Goal: Information Seeking & Learning: Learn about a topic

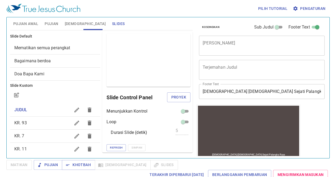
scroll to position [0, 0]
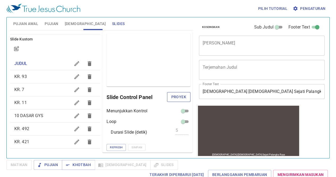
click at [176, 94] on span "Proyek" at bounding box center [178, 97] width 15 height 7
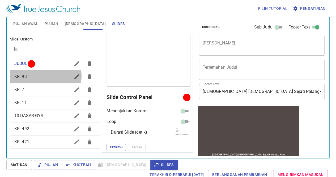
click at [45, 76] on span "KR. 93" at bounding box center [42, 76] width 56 height 6
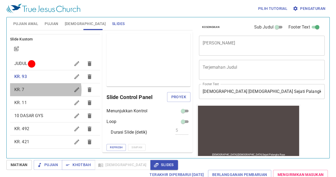
click at [44, 90] on span "KR. 7" at bounding box center [42, 89] width 56 height 6
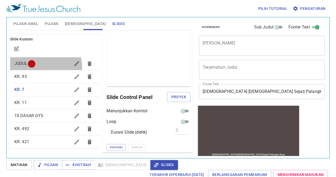
click at [40, 67] on div "JUDUL" at bounding box center [55, 63] width 90 height 13
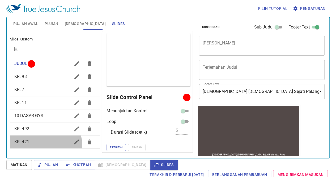
click at [36, 146] on div "KR. 421" at bounding box center [55, 141] width 90 height 13
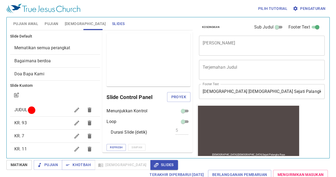
click at [274, 146] on div "[DEMOGRAPHIC_DATA] [DEMOGRAPHIC_DATA] Sejati Palangka Raya [DEMOGRAPHIC_DATA] […" at bounding box center [248, 130] width 101 height 51
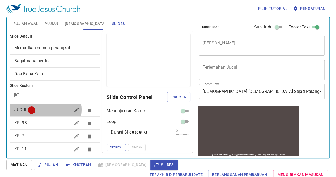
click at [44, 109] on span "JUDUL" at bounding box center [42, 110] width 56 height 6
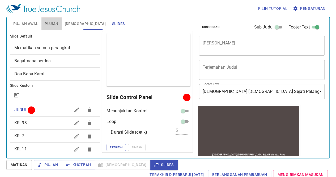
drag, startPoint x: 52, startPoint y: 24, endPoint x: 55, endPoint y: 26, distance: 2.7
click at [55, 26] on span "Pujian" at bounding box center [52, 23] width 14 height 7
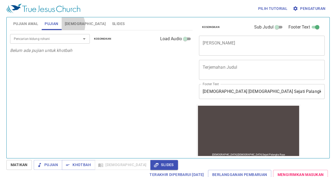
click at [67, 25] on span "[DEMOGRAPHIC_DATA]" at bounding box center [85, 23] width 41 height 7
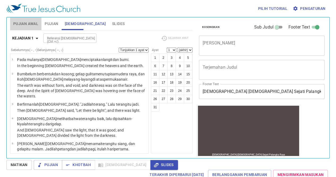
click at [37, 25] on span "Pujian Awal" at bounding box center [25, 23] width 25 height 7
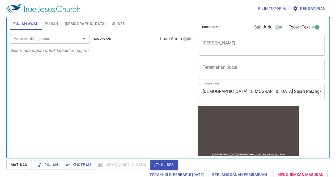
click at [95, 30] on div "Pencarian kidung rohani Pencarian kidung rohani Kosongkan Load Audio" at bounding box center [101, 38] width 183 height 17
click at [112, 26] on span "Slides" at bounding box center [118, 23] width 12 height 7
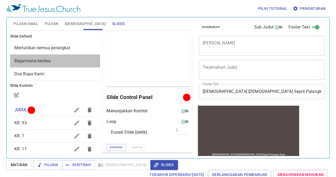
click at [61, 55] on div "Bagaimana berdoa" at bounding box center [55, 60] width 90 height 13
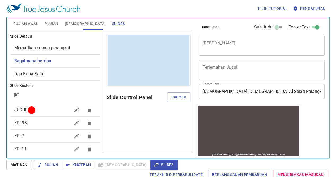
scroll to position [0, 0]
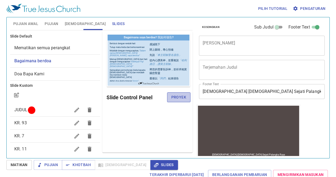
click at [179, 99] on span "Proyek" at bounding box center [178, 97] width 15 height 7
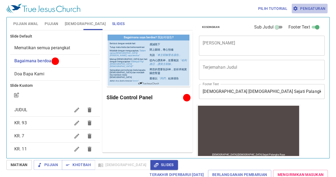
click at [302, 8] on span "Pengaturan" at bounding box center [310, 8] width 32 height 7
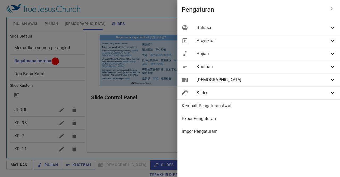
click at [200, 29] on span "Bahasa" at bounding box center [263, 27] width 133 height 6
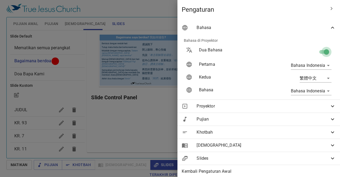
click at [318, 51] on input "checkbox" at bounding box center [326, 53] width 30 height 10
checkbox input "false"
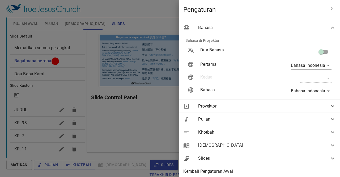
click at [122, 114] on div at bounding box center [170, 88] width 340 height 177
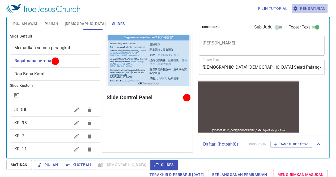
click at [313, 10] on span "Pengaturan" at bounding box center [310, 8] width 32 height 7
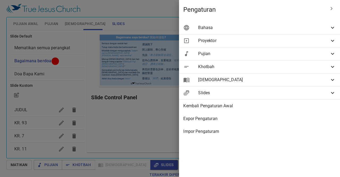
click at [223, 30] on span "Bahasa" at bounding box center [263, 27] width 131 height 6
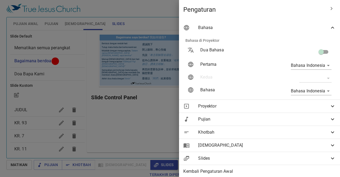
click at [41, 127] on div at bounding box center [170, 88] width 340 height 177
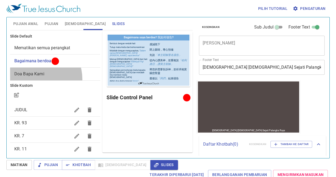
click at [33, 79] on div "Doa Bapa Kami" at bounding box center [55, 74] width 90 height 13
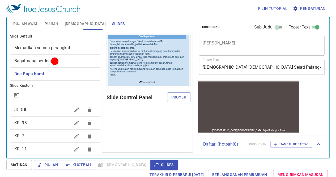
click at [172, 90] on div "Pratinjau Slide Control Panel Proyek" at bounding box center [147, 91] width 90 height 121
click at [175, 96] on span "Proyek" at bounding box center [178, 97] width 15 height 7
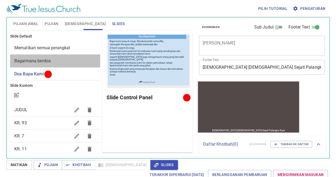
click at [63, 59] on span "Bagaimana berdoa" at bounding box center [55, 61] width 82 height 6
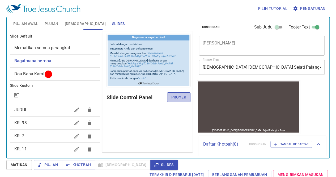
click at [179, 99] on span "Proyek" at bounding box center [178, 97] width 15 height 7
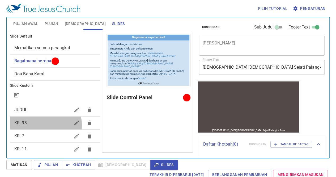
click at [34, 125] on span "KR. 93" at bounding box center [42, 123] width 56 height 6
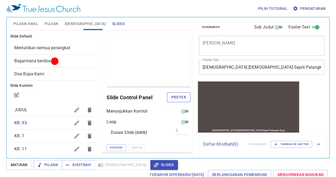
click at [183, 100] on button "Proyek" at bounding box center [178, 97] width 23 height 10
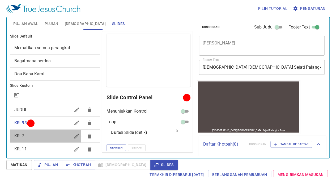
click at [27, 136] on span "KR. 7" at bounding box center [42, 136] width 56 height 6
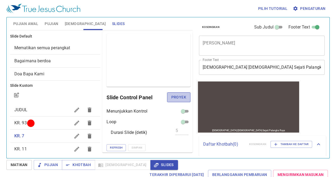
click at [178, 99] on span "Proyek" at bounding box center [178, 97] width 15 height 7
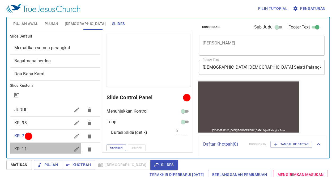
click at [15, 148] on span "KR. 11" at bounding box center [20, 148] width 12 height 5
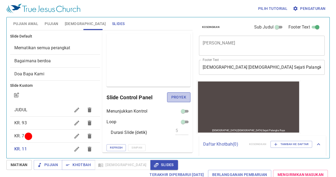
click at [174, 92] on button "Proyek" at bounding box center [178, 97] width 23 height 10
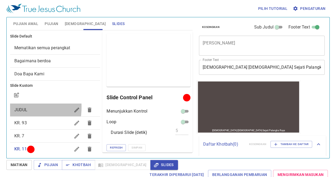
click at [11, 107] on div "JUDUL" at bounding box center [55, 109] width 90 height 13
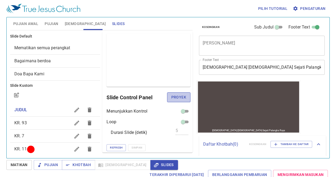
click at [176, 95] on span "Proyek" at bounding box center [178, 97] width 15 height 7
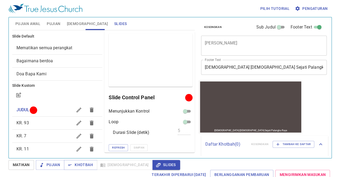
scroll to position [46, 0]
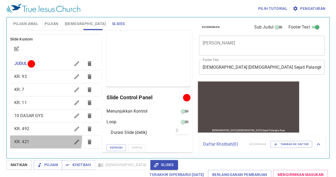
click at [35, 138] on div "KR. 421" at bounding box center [55, 141] width 90 height 13
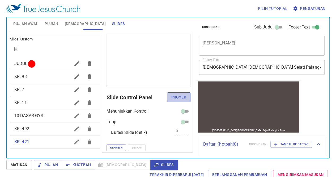
click at [169, 100] on button "Proyek" at bounding box center [178, 97] width 23 height 10
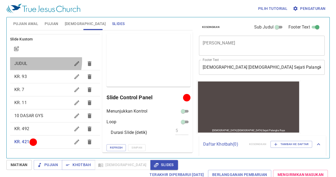
click at [35, 60] on span "JUDUL" at bounding box center [42, 63] width 56 height 6
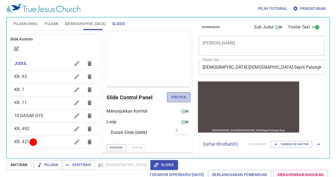
click at [174, 98] on span "Proyek" at bounding box center [178, 97] width 15 height 7
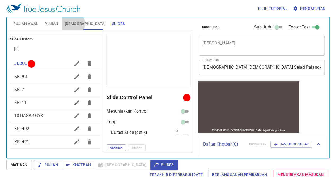
click at [68, 24] on span "[DEMOGRAPHIC_DATA]" at bounding box center [85, 23] width 41 height 7
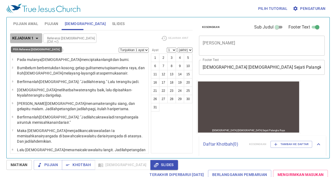
click at [27, 38] on b "Kejadian 1" at bounding box center [23, 38] width 22 height 7
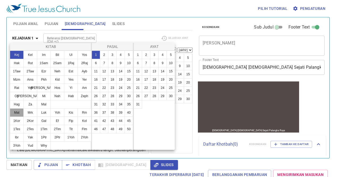
click at [20, 110] on button "Mat" at bounding box center [17, 112] width 14 height 9
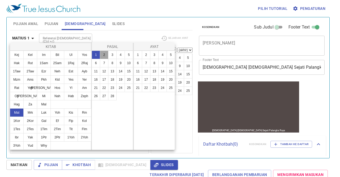
click at [103, 57] on button "2" at bounding box center [104, 54] width 9 height 9
click at [137, 54] on button "1" at bounding box center [138, 54] width 9 height 9
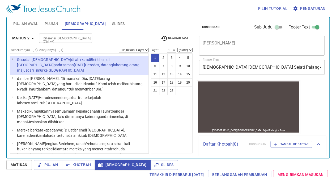
select select "2"
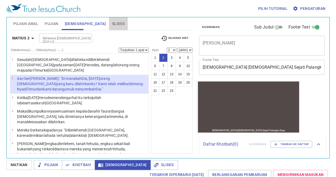
click at [112, 23] on span "Slides" at bounding box center [118, 23] width 12 height 7
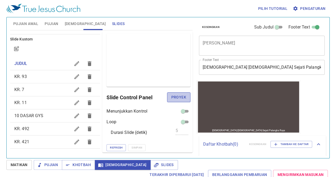
click at [175, 97] on span "Proyek" at bounding box center [178, 97] width 15 height 7
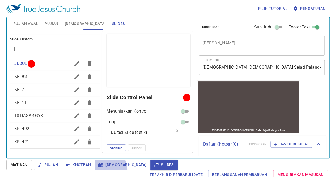
click at [109, 168] on button "[DEMOGRAPHIC_DATA]" at bounding box center [123, 165] width 56 height 10
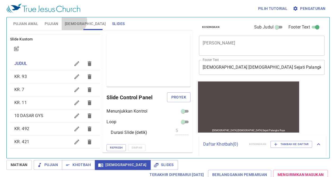
click at [72, 21] on span "[DEMOGRAPHIC_DATA]" at bounding box center [85, 23] width 41 height 7
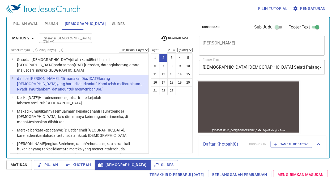
select select "1"
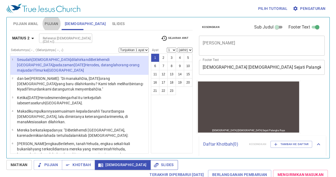
click at [155, 167] on span "Slides" at bounding box center [164, 164] width 19 height 7
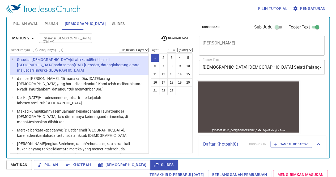
click at [166, 134] on div "1 2 3 4 5 6 7 8 9 10 11 12 13 14 15 16 17 18 19 20 21 22 23" at bounding box center [172, 103] width 42 height 100
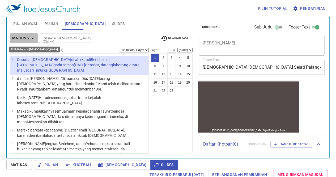
click at [24, 37] on b "Matius 2" at bounding box center [20, 38] width 17 height 7
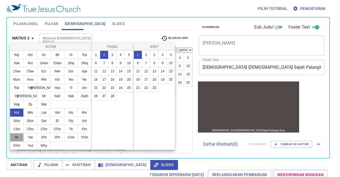
click at [16, 135] on button "Ibr" at bounding box center [17, 137] width 14 height 9
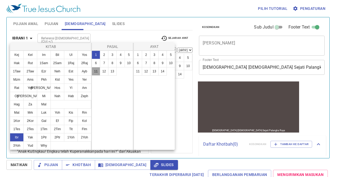
click at [94, 68] on button "11" at bounding box center [96, 71] width 9 height 9
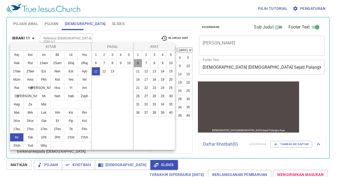
click at [134, 65] on button "6" at bounding box center [138, 63] width 9 height 9
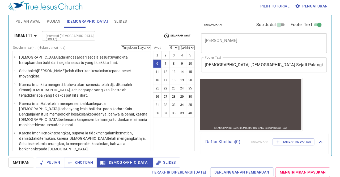
scroll to position [48, 0]
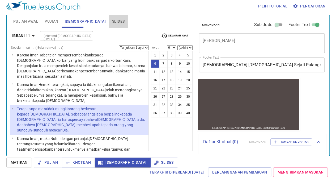
click at [112, 23] on span "Slides" at bounding box center [118, 21] width 12 height 7
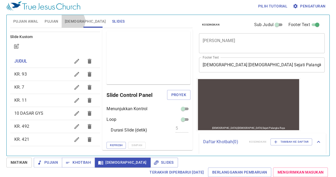
click at [73, 22] on span "[DEMOGRAPHIC_DATA]" at bounding box center [85, 21] width 41 height 7
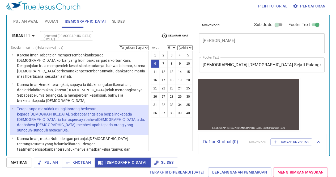
click at [23, 30] on div "Ibrani 11 Referensi [DEMOGRAPHIC_DATA] (Ctrl +/) Referensi [DEMOGRAPHIC_DATA] (…" at bounding box center [101, 89] width 183 height 123
click at [23, 44] on div "Ibrani 11 Referensi [DEMOGRAPHIC_DATA] (Ctrl +/) Referensi [DEMOGRAPHIC_DATA] (…" at bounding box center [101, 38] width 183 height 15
click at [23, 36] on b "Ibrani 11" at bounding box center [21, 35] width 18 height 7
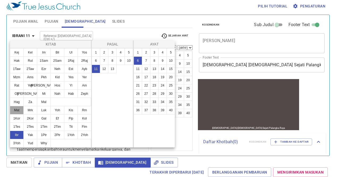
click at [16, 110] on button "Mat" at bounding box center [17, 110] width 14 height 9
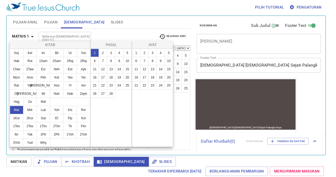
scroll to position [0, 0]
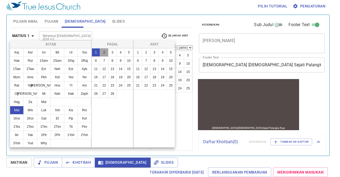
click at [102, 53] on button "2" at bounding box center [104, 52] width 9 height 9
click at [145, 60] on button "7" at bounding box center [146, 60] width 9 height 9
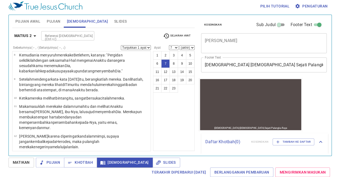
scroll to position [57, 0]
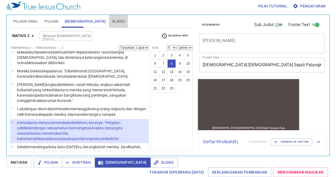
click at [112, 18] on span "Slides" at bounding box center [118, 21] width 12 height 7
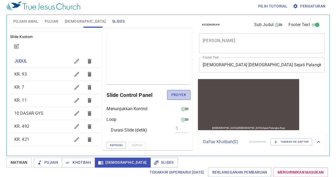
click at [171, 94] on span "Proyek" at bounding box center [178, 94] width 15 height 7
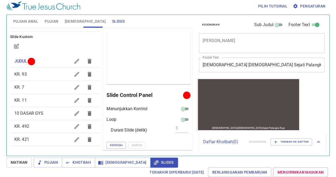
click at [113, 157] on div "Pilih tutorial Pengaturan Pujian Awal Pujian [DEMOGRAPHIC_DATA] Slides Pencaria…" at bounding box center [168, 86] width 336 height 177
click at [115, 160] on span "[DEMOGRAPHIC_DATA]" at bounding box center [122, 162] width 47 height 7
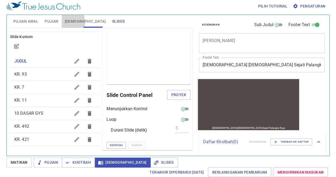
click at [69, 22] on span "[DEMOGRAPHIC_DATA]" at bounding box center [85, 21] width 41 height 7
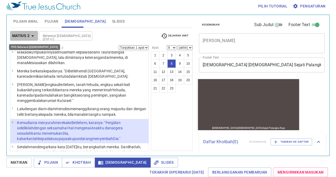
click at [26, 34] on b "Matius 2" at bounding box center [20, 35] width 17 height 7
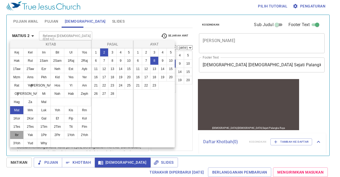
click at [16, 137] on button "Ibr" at bounding box center [17, 134] width 14 height 9
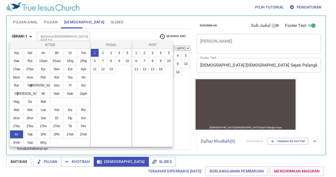
scroll to position [0, 0]
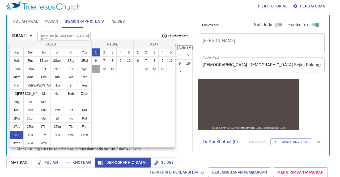
click at [96, 69] on button "11" at bounding box center [96, 69] width 9 height 9
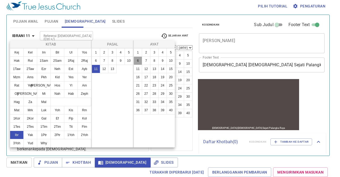
click at [140, 59] on button "6" at bounding box center [138, 60] width 9 height 9
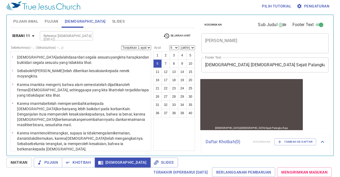
scroll to position [48, 0]
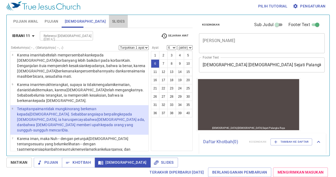
click at [112, 23] on span "Slides" at bounding box center [118, 21] width 12 height 7
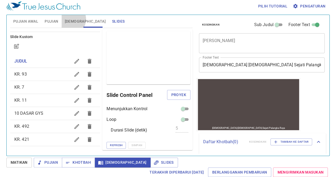
click at [70, 19] on span "[DEMOGRAPHIC_DATA]" at bounding box center [85, 21] width 41 height 7
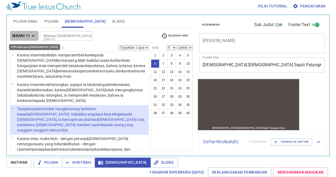
click at [26, 36] on b "Ibrani 11" at bounding box center [21, 35] width 18 height 7
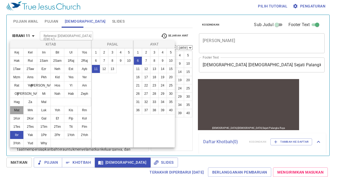
click at [17, 108] on button "Mat" at bounding box center [17, 110] width 14 height 9
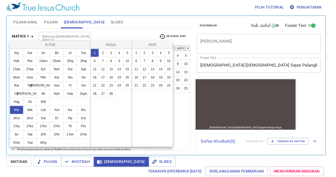
scroll to position [0, 0]
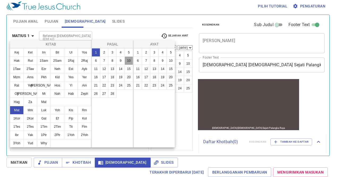
click at [131, 59] on button "10" at bounding box center [129, 60] width 9 height 9
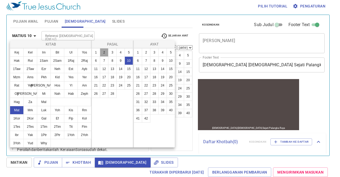
click at [105, 51] on button "2" at bounding box center [104, 52] width 9 height 9
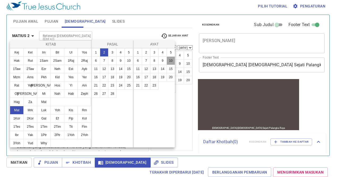
click at [172, 60] on button "10" at bounding box center [171, 60] width 9 height 9
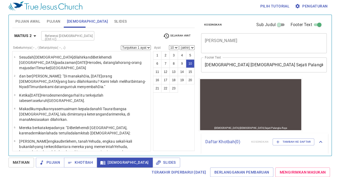
scroll to position [111, 0]
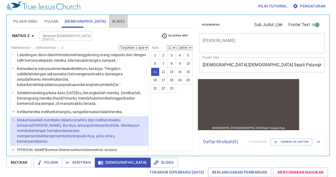
click at [112, 20] on span "Slides" at bounding box center [118, 21] width 12 height 7
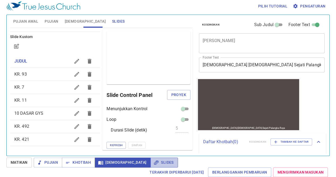
click at [155, 163] on span "Slides" at bounding box center [164, 162] width 19 height 7
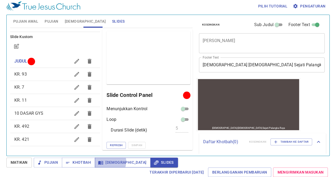
click at [106, 161] on span "[DEMOGRAPHIC_DATA]" at bounding box center [122, 162] width 47 height 7
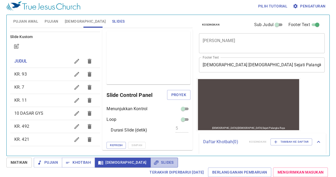
click at [155, 165] on span "Slides" at bounding box center [164, 162] width 19 height 7
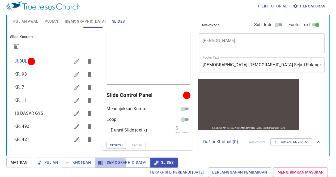
click at [106, 163] on span "[DEMOGRAPHIC_DATA]" at bounding box center [122, 162] width 47 height 7
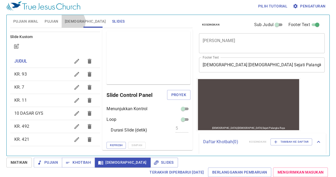
click at [71, 22] on span "[DEMOGRAPHIC_DATA]" at bounding box center [85, 21] width 41 height 7
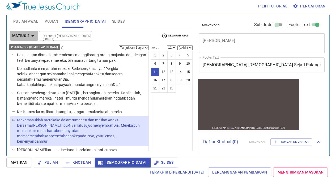
click at [31, 31] on button "Matius 2" at bounding box center [24, 36] width 28 height 10
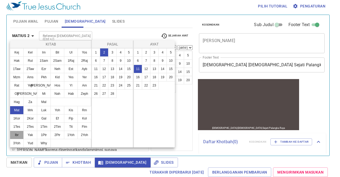
click at [18, 133] on button "Ibr" at bounding box center [17, 134] width 14 height 9
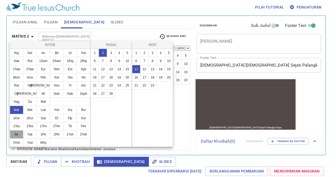
scroll to position [0, 0]
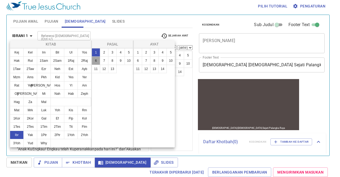
click at [97, 61] on button "6" at bounding box center [96, 60] width 9 height 9
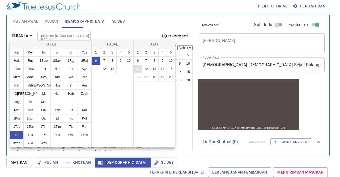
click at [135, 69] on button "11" at bounding box center [138, 69] width 9 height 9
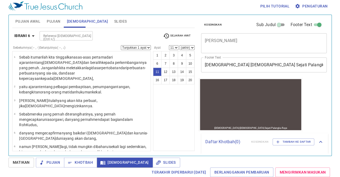
scroll to position [130, 0]
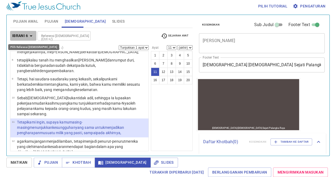
click at [18, 34] on b "Ibrani 6" at bounding box center [20, 35] width 16 height 7
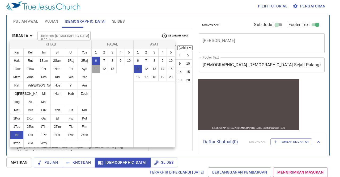
click at [94, 69] on button "11" at bounding box center [96, 69] width 9 height 9
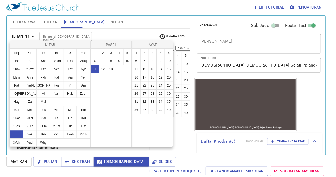
scroll to position [0, 0]
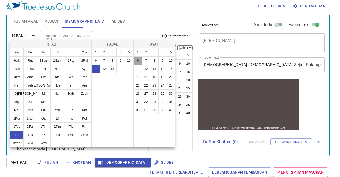
click at [135, 59] on button "6" at bounding box center [138, 60] width 9 height 9
select select "6"
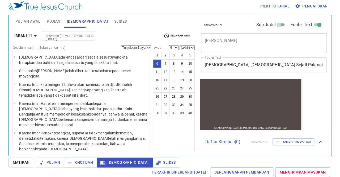
scroll to position [48, 0]
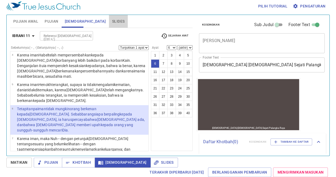
click at [112, 19] on span "Slides" at bounding box center [118, 21] width 12 height 7
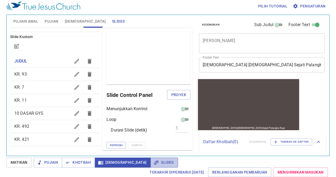
click at [155, 161] on span "Slides" at bounding box center [164, 162] width 19 height 7
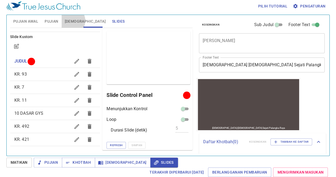
click at [70, 20] on span "[DEMOGRAPHIC_DATA]" at bounding box center [85, 21] width 41 height 7
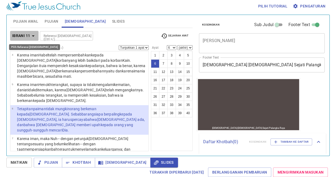
click at [21, 36] on b "Ibrani 11" at bounding box center [21, 35] width 18 height 7
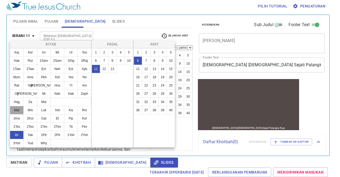
click at [18, 111] on button "Mat" at bounding box center [17, 110] width 14 height 9
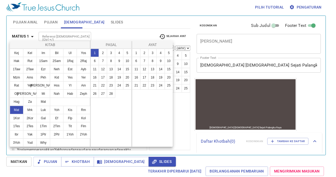
scroll to position [0, 0]
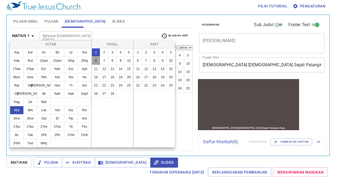
click at [97, 62] on button "6" at bounding box center [96, 60] width 9 height 9
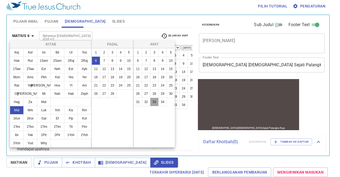
click at [156, 100] on button "33" at bounding box center [154, 102] width 9 height 9
select select "33"
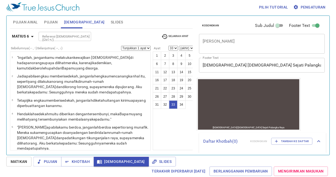
scroll to position [441, 0]
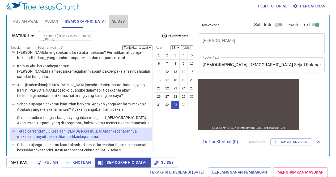
click at [112, 24] on span "Slides" at bounding box center [118, 21] width 12 height 7
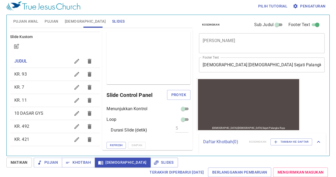
click at [76, 22] on span "[DEMOGRAPHIC_DATA]" at bounding box center [85, 21] width 41 height 7
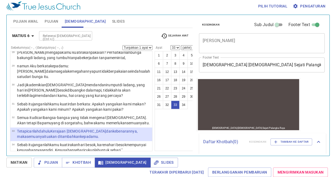
click at [112, 23] on span "Slides" at bounding box center [118, 21] width 12 height 7
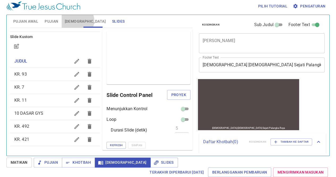
click at [77, 20] on span "[DEMOGRAPHIC_DATA]" at bounding box center [85, 21] width 41 height 7
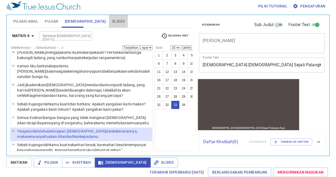
click at [109, 18] on button "Slides" at bounding box center [118, 21] width 19 height 13
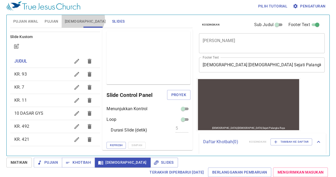
click at [82, 18] on button "[DEMOGRAPHIC_DATA]" at bounding box center [85, 21] width 47 height 13
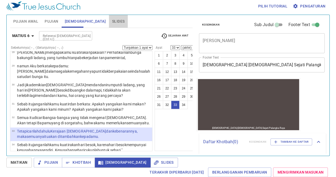
click at [112, 20] on span "Slides" at bounding box center [118, 21] width 12 height 7
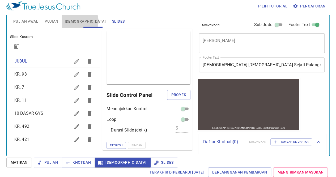
click at [79, 21] on span "[DEMOGRAPHIC_DATA]" at bounding box center [85, 21] width 41 height 7
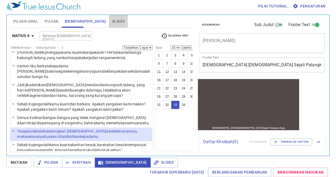
click at [112, 21] on span "Slides" at bounding box center [118, 21] width 12 height 7
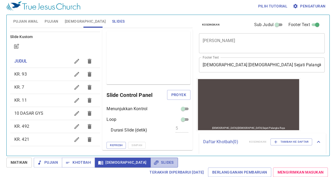
click at [150, 158] on button "Slides" at bounding box center [163, 162] width 27 height 10
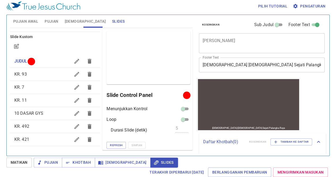
click at [264, 154] on div "Pujian Awal Pujian [DEMOGRAPHIC_DATA] Slides Pencarian kidung rohani Pencarian …" at bounding box center [167, 85] width 323 height 141
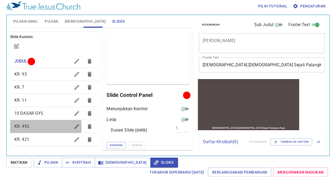
click at [34, 127] on span "KR. 492" at bounding box center [42, 126] width 56 height 6
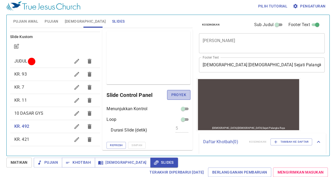
click at [173, 92] on span "Proyek" at bounding box center [178, 94] width 15 height 7
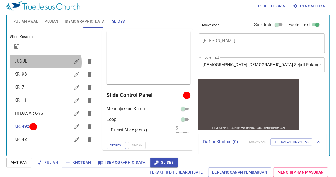
click at [31, 62] on span "JUDUL" at bounding box center [42, 61] width 56 height 6
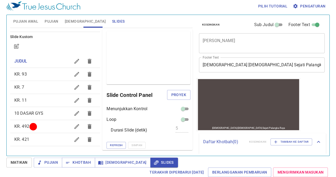
scroll to position [0, 0]
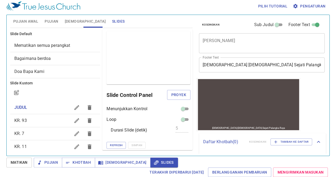
click at [36, 53] on div "Bagaimana berdoa" at bounding box center [55, 58] width 90 height 13
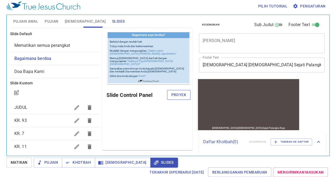
click at [183, 95] on span "Proyek" at bounding box center [178, 94] width 15 height 7
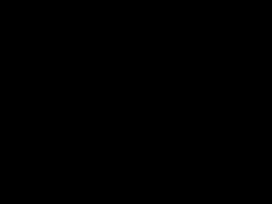
click at [3, 171] on div at bounding box center [136, 102] width 272 height 204
